Goal: Task Accomplishment & Management: Complete application form

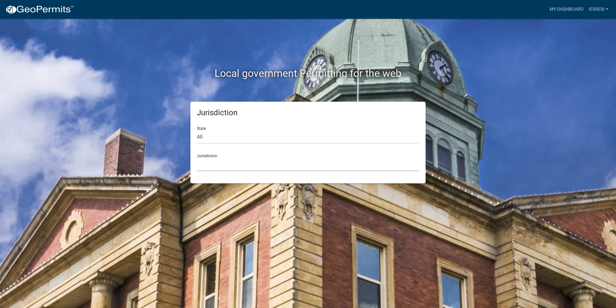
click at [209, 164] on select "[GEOGRAPHIC_DATA], [US_STATE] [GEOGRAPHIC_DATA], [US_STATE][PERSON_NAME][GEOGRA…" at bounding box center [308, 164] width 222 height 13
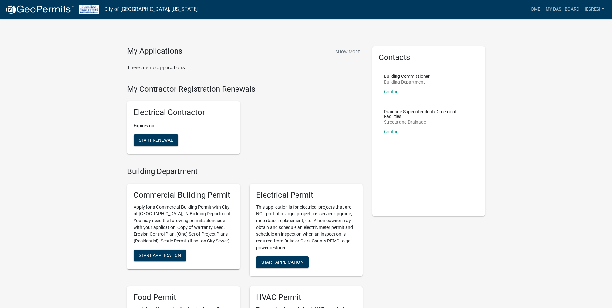
click at [154, 133] on div "Electrical Contractor Expires on Start Renewal" at bounding box center [183, 127] width 113 height 53
click at [154, 139] on span "Start Renewal" at bounding box center [156, 139] width 34 height 5
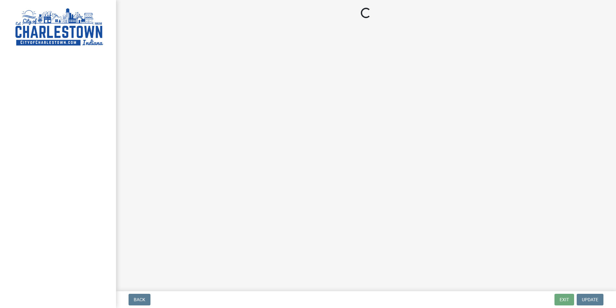
select select "[GEOGRAPHIC_DATA]"
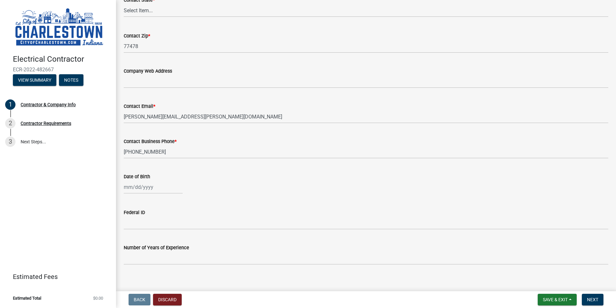
scroll to position [310, 0]
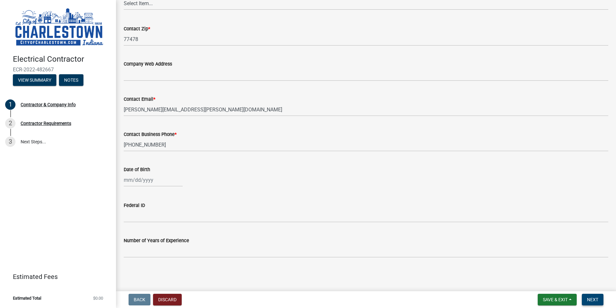
click at [591, 300] on span "Next" at bounding box center [592, 299] width 11 height 5
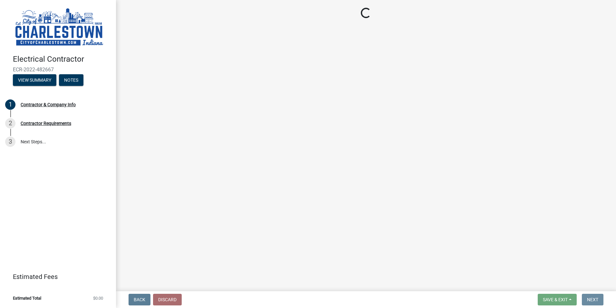
scroll to position [0, 0]
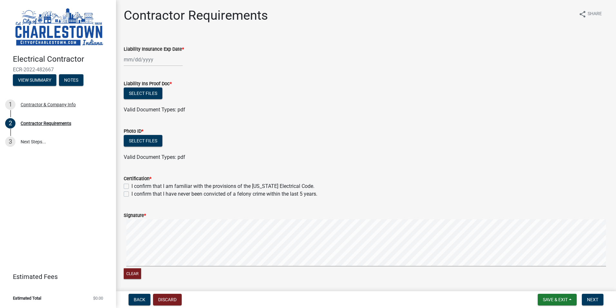
click at [157, 57] on div at bounding box center [153, 59] width 59 height 13
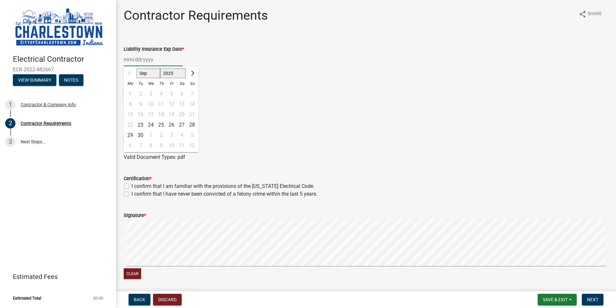
drag, startPoint x: 170, startPoint y: 73, endPoint x: 171, endPoint y: 79, distance: 5.9
click at [170, 73] on select "2025 2026 2027 2028 2029 2030 2031 2032 2033 2034 2035 2036 2037 2038 2039 2040…" at bounding box center [173, 73] width 26 height 10
select select "2026"
click at [160, 68] on select "2025 2026 2027 2028 2029 2030 2031 2032 2033 2034 2035 2036 2037 2038 2039 2040…" at bounding box center [173, 73] width 26 height 10
click at [146, 75] on select "Jan Feb Mar Apr May Jun [DATE] Aug Sep Oct Nov Dec" at bounding box center [150, 73] width 26 height 10
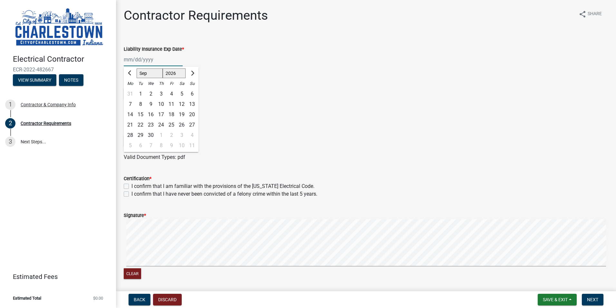
select select "10"
click at [137, 68] on select "Jan Feb Mar Apr May Jun [DATE] Aug Sep Oct Nov Dec" at bounding box center [150, 73] width 26 height 10
click at [160, 94] on div "1" at bounding box center [161, 94] width 10 height 10
type input "[DATE]"
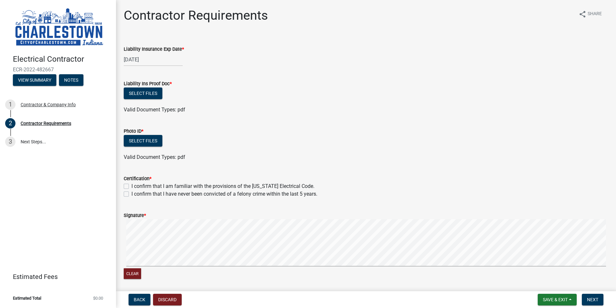
click at [294, 84] on div "Liability Ins Proof Doc *" at bounding box center [366, 84] width 485 height 8
click at [143, 94] on button "Select files" at bounding box center [143, 93] width 39 height 12
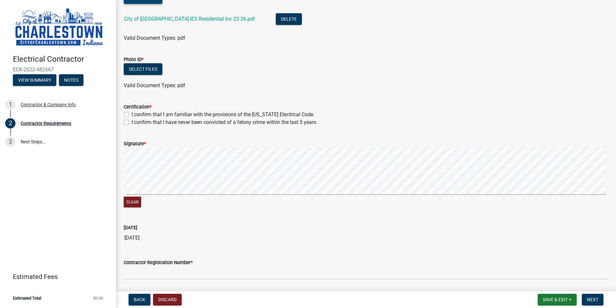
scroll to position [97, 0]
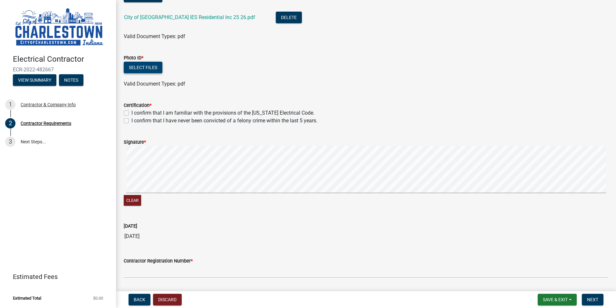
click at [143, 70] on button "Select files" at bounding box center [143, 68] width 39 height 12
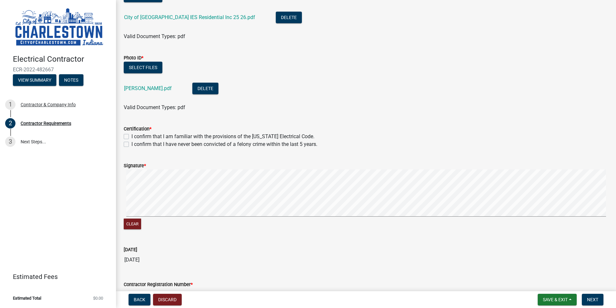
click at [132, 136] on label "I confirm that I am familiar with the provisions of the [US_STATE] Electrical C…" at bounding box center [223, 137] width 183 height 8
click at [132, 136] on input "I confirm that I am familiar with the provisions of the [US_STATE] Electrical C…" at bounding box center [134, 135] width 4 height 4
checkbox input "true"
click at [132, 144] on label "I confirm that I have never been convicted of a felony crime within the last 5 …" at bounding box center [225, 144] width 186 height 8
click at [132, 144] on input "I confirm that I have never been convicted of a felony crime within the last 5 …" at bounding box center [134, 142] width 4 height 4
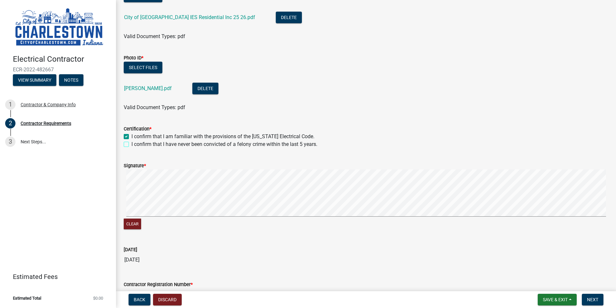
checkbox input "true"
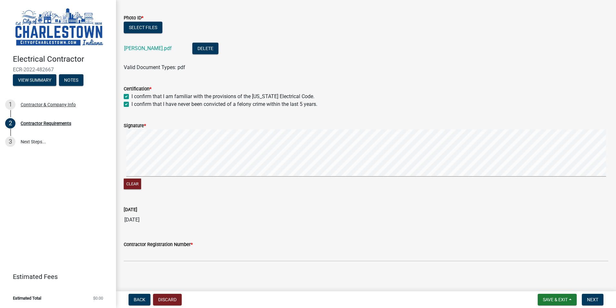
scroll to position [140, 0]
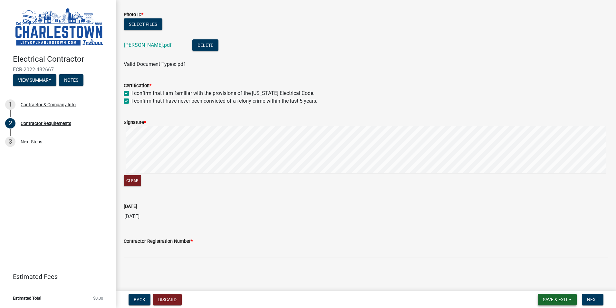
click at [563, 298] on span "Save & Exit" at bounding box center [555, 299] width 25 height 5
click at [539, 266] on button "Save" at bounding box center [552, 266] width 52 height 15
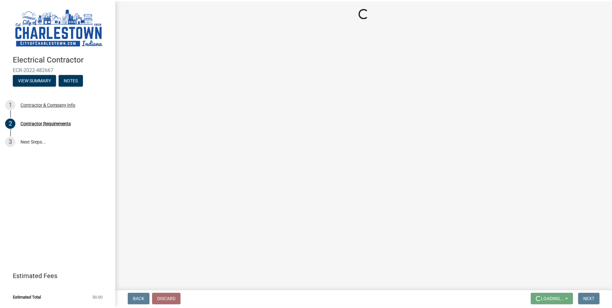
scroll to position [0, 0]
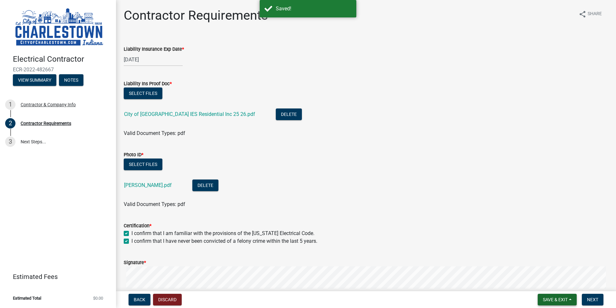
click at [556, 298] on span "Save & Exit" at bounding box center [555, 299] width 25 height 5
click at [551, 283] on button "Save & Exit" at bounding box center [552, 282] width 52 height 15
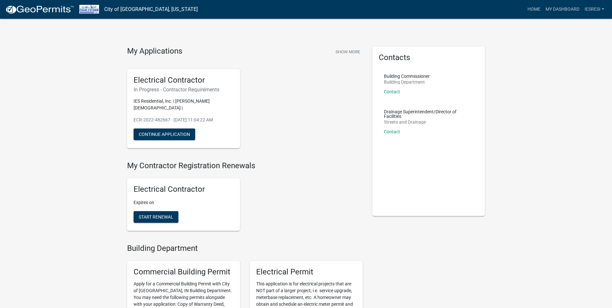
click at [607, 7] on nav "City of [GEOGRAPHIC_DATA], [US_STATE] more_horiz Home My Dashboard IESResi Acco…" at bounding box center [306, 9] width 612 height 19
click at [604, 7] on link "IESResi" at bounding box center [594, 9] width 25 height 12
click at [565, 8] on link "My Dashboard" at bounding box center [562, 9] width 39 height 12
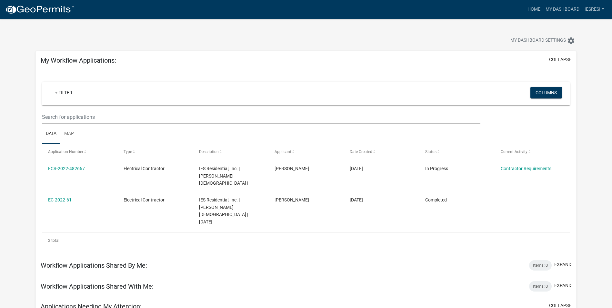
click at [30, 9] on img at bounding box center [39, 10] width 69 height 10
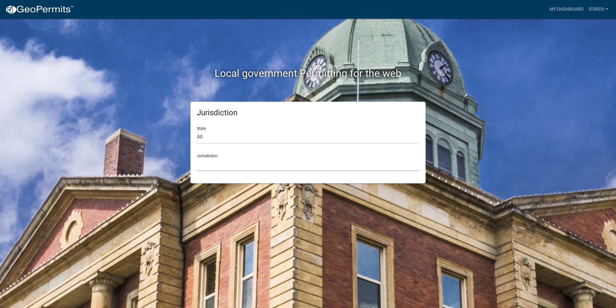
click at [280, 163] on select "[GEOGRAPHIC_DATA], [US_STATE] [GEOGRAPHIC_DATA], [US_STATE][PERSON_NAME][GEOGRA…" at bounding box center [308, 164] width 222 height 13
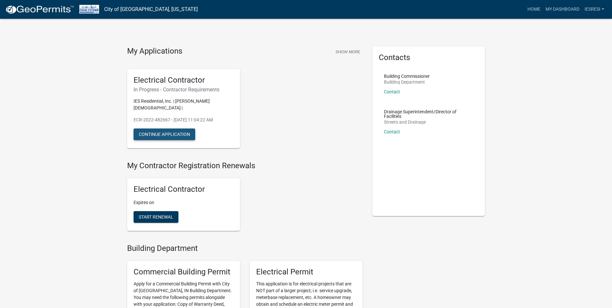
click at [151, 129] on button "Continue Application" at bounding box center [164, 134] width 62 height 12
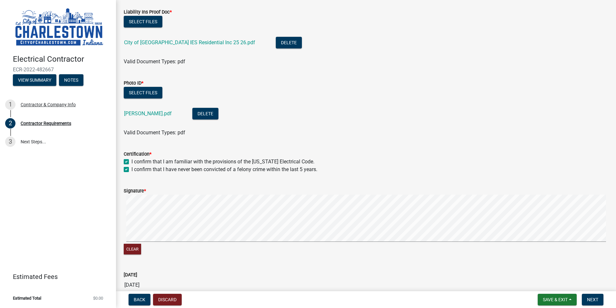
scroll to position [140, 0]
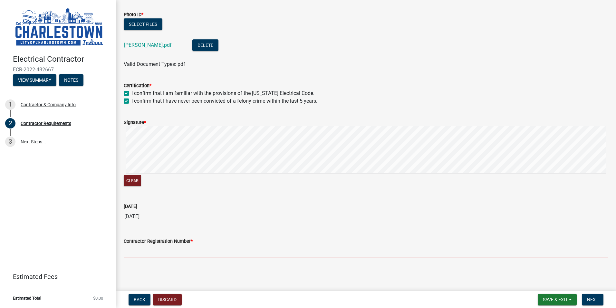
click at [181, 253] on input "Contractor Registration Number *" at bounding box center [366, 251] width 485 height 13
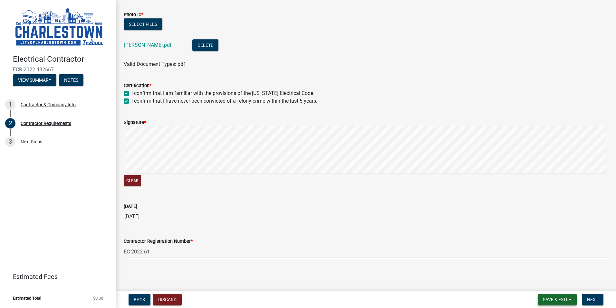
type input "EC-2022-61"
click at [561, 298] on span "Save & Exit" at bounding box center [555, 299] width 25 height 5
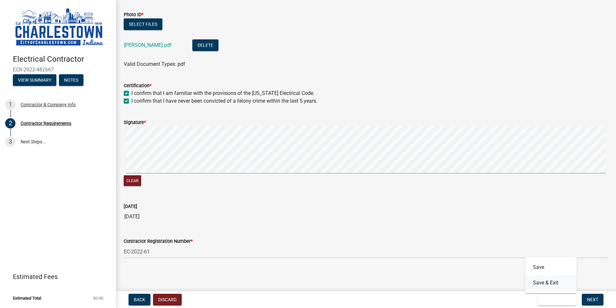
click at [546, 281] on button "Save & Exit" at bounding box center [552, 282] width 52 height 15
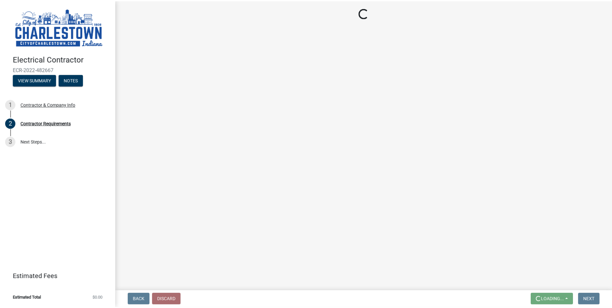
scroll to position [0, 0]
